Goal: Task Accomplishment & Management: Use online tool/utility

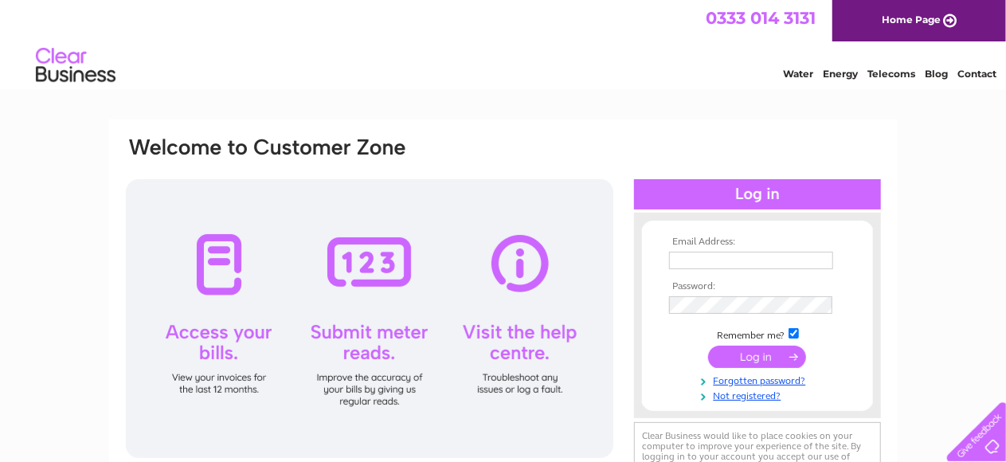
scroll to position [80, 0]
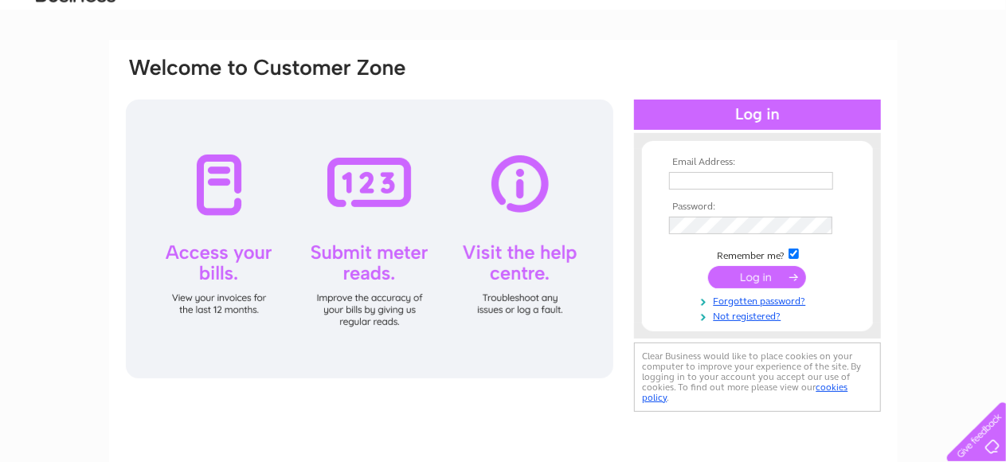
type input "[EMAIL_ADDRESS][DOMAIN_NAME]"
click at [750, 280] on input "submit" at bounding box center [757, 277] width 98 height 22
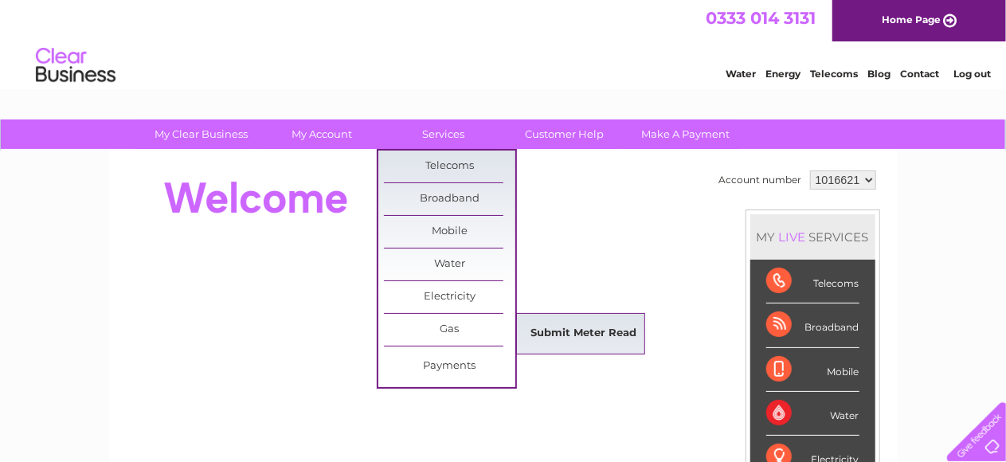
click at [594, 331] on link "Submit Meter Read" at bounding box center [583, 334] width 131 height 32
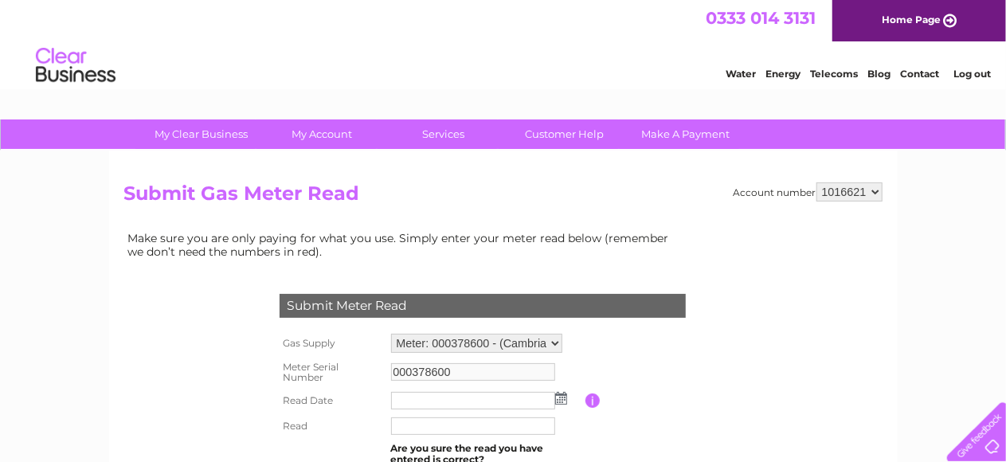
click at [558, 400] on img at bounding box center [561, 398] width 12 height 13
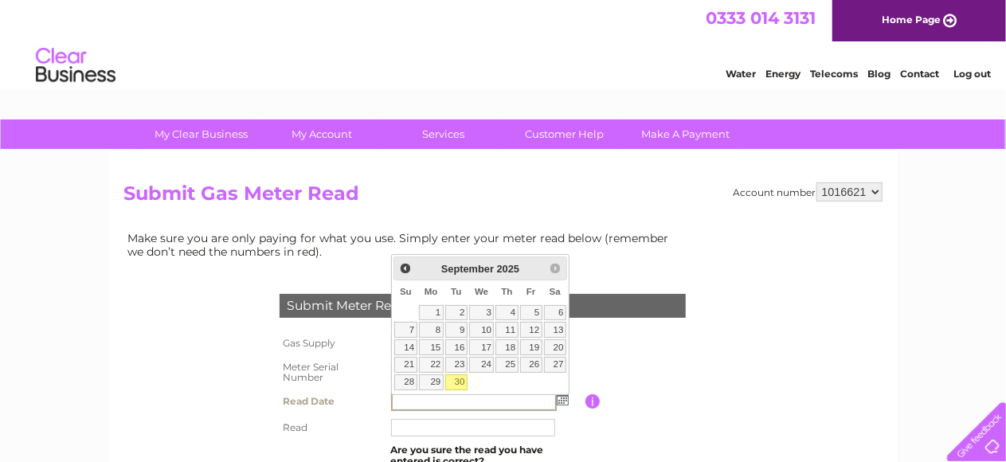
click at [460, 379] on link "30" at bounding box center [456, 382] width 22 height 16
type input "2025/09/30"
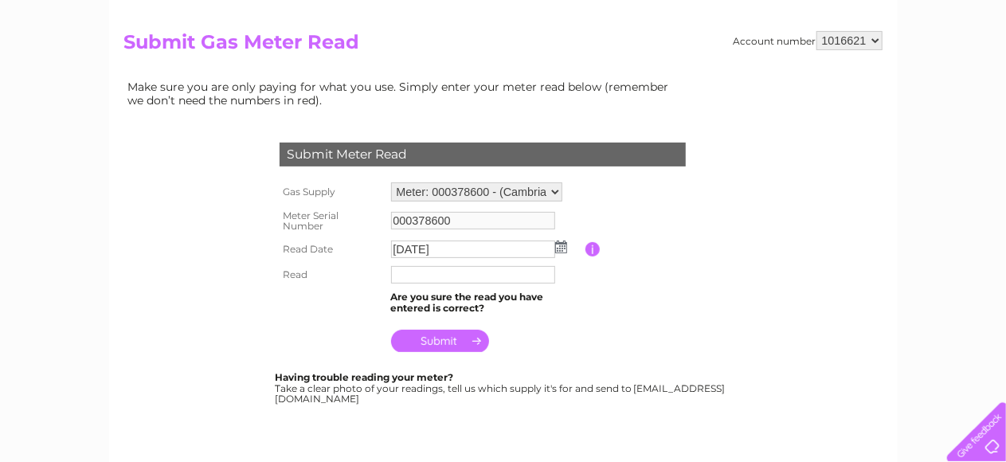
scroll to position [159, 0]
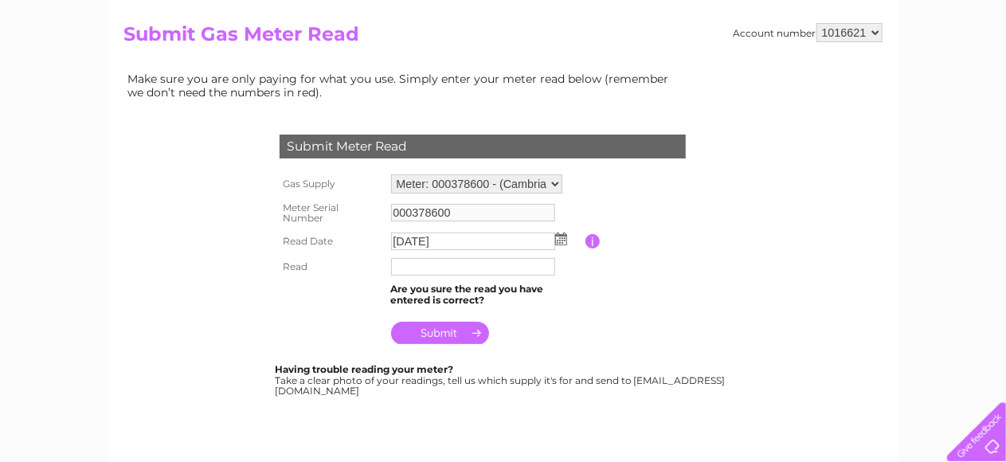
click at [448, 268] on input "text" at bounding box center [473, 267] width 164 height 18
type input "1863"
click at [449, 331] on input "submit" at bounding box center [440, 333] width 98 height 22
